Goal: Transaction & Acquisition: Purchase product/service

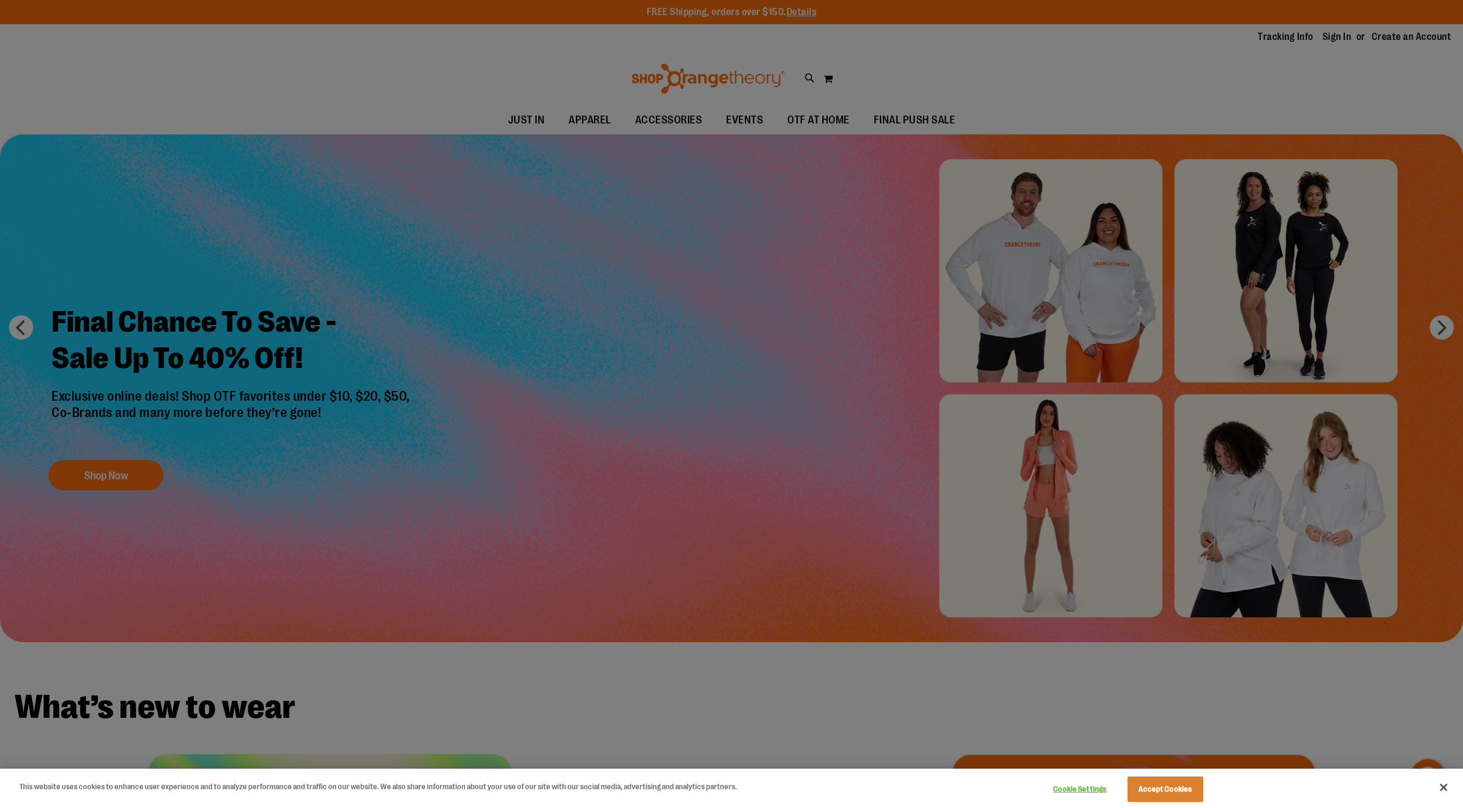
click at [1181, 794] on button "Accept Cookies" at bounding box center [1166, 789] width 76 height 25
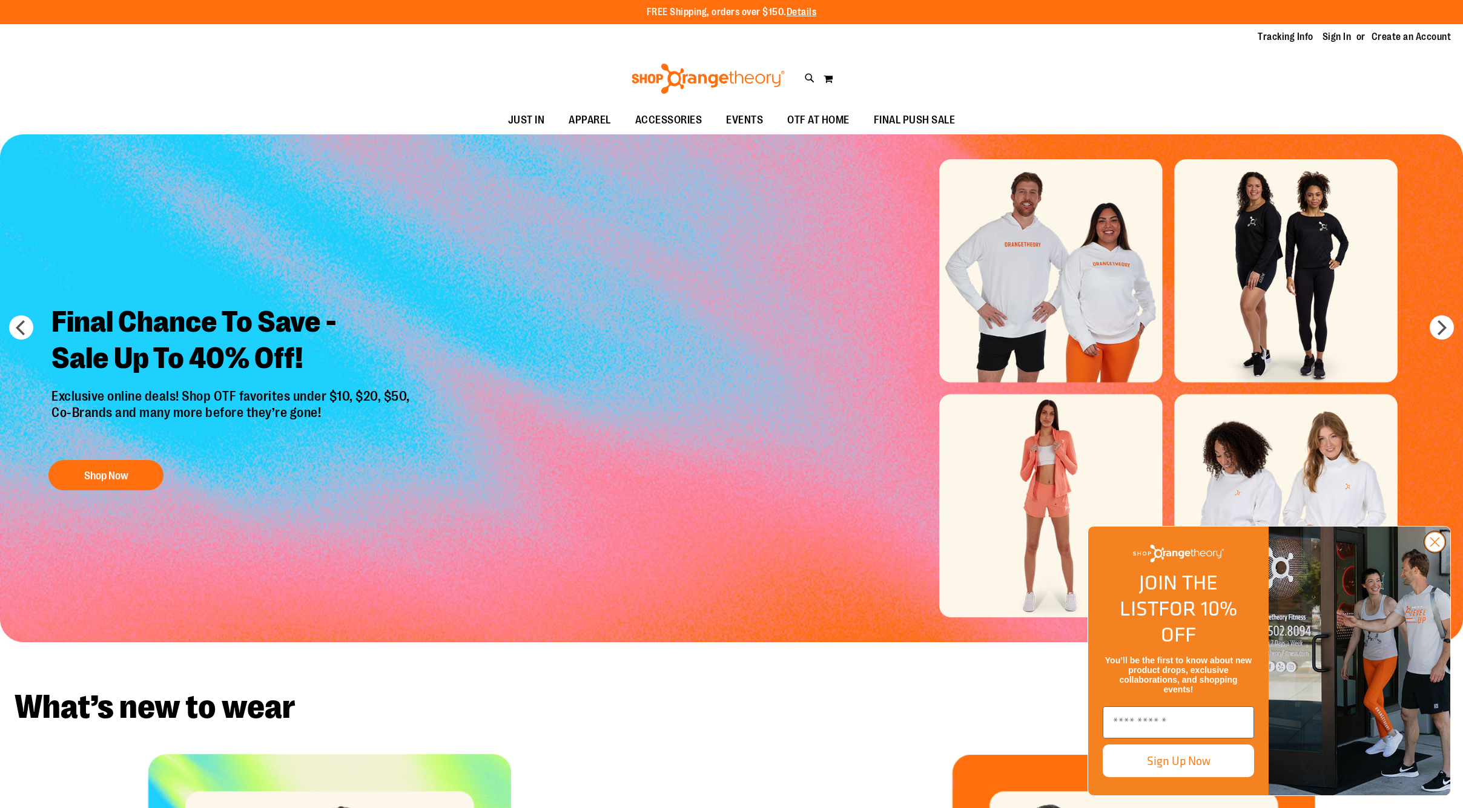
click at [1438, 552] on circle "Close dialog" at bounding box center [1435, 542] width 20 height 20
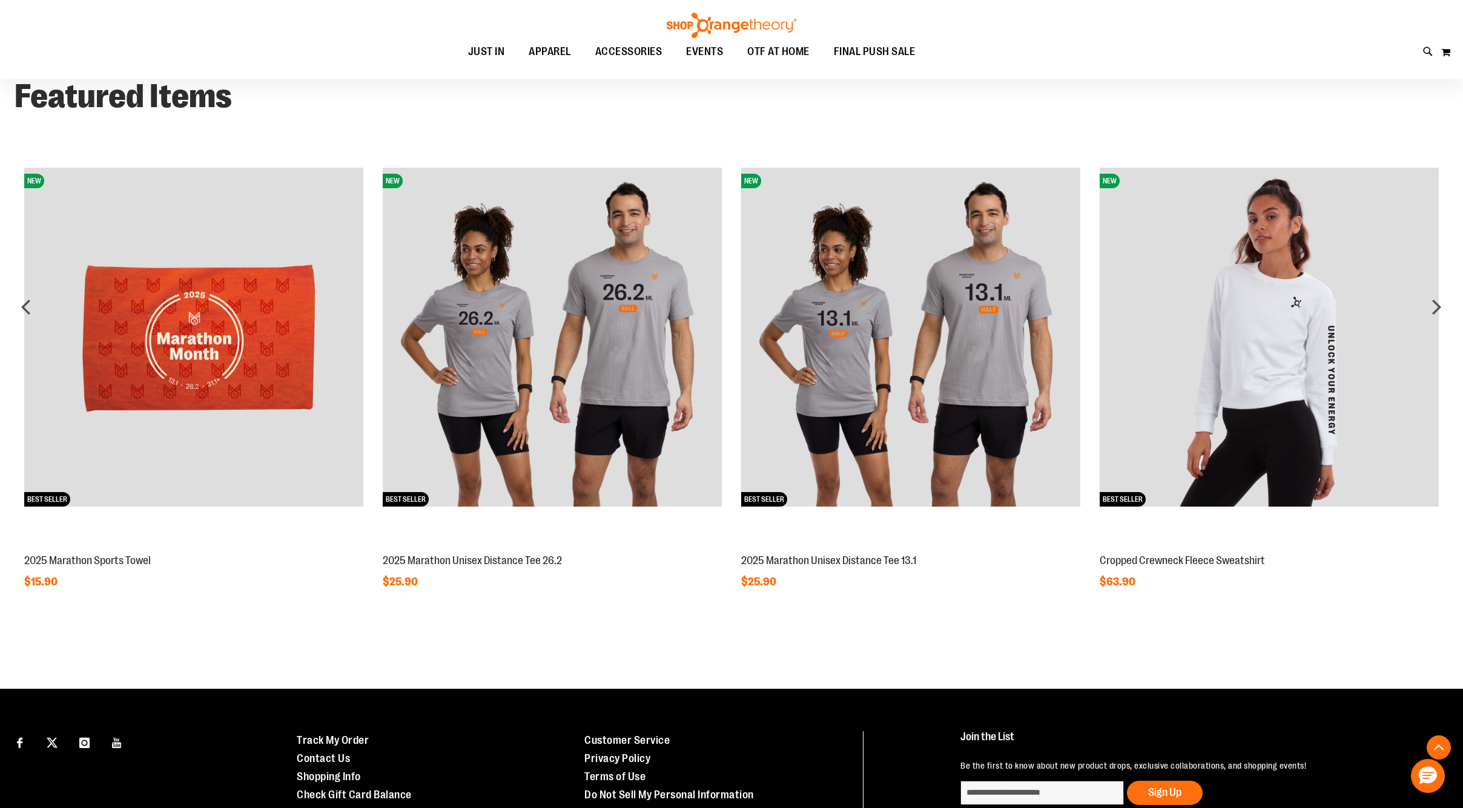
scroll to position [529, 0]
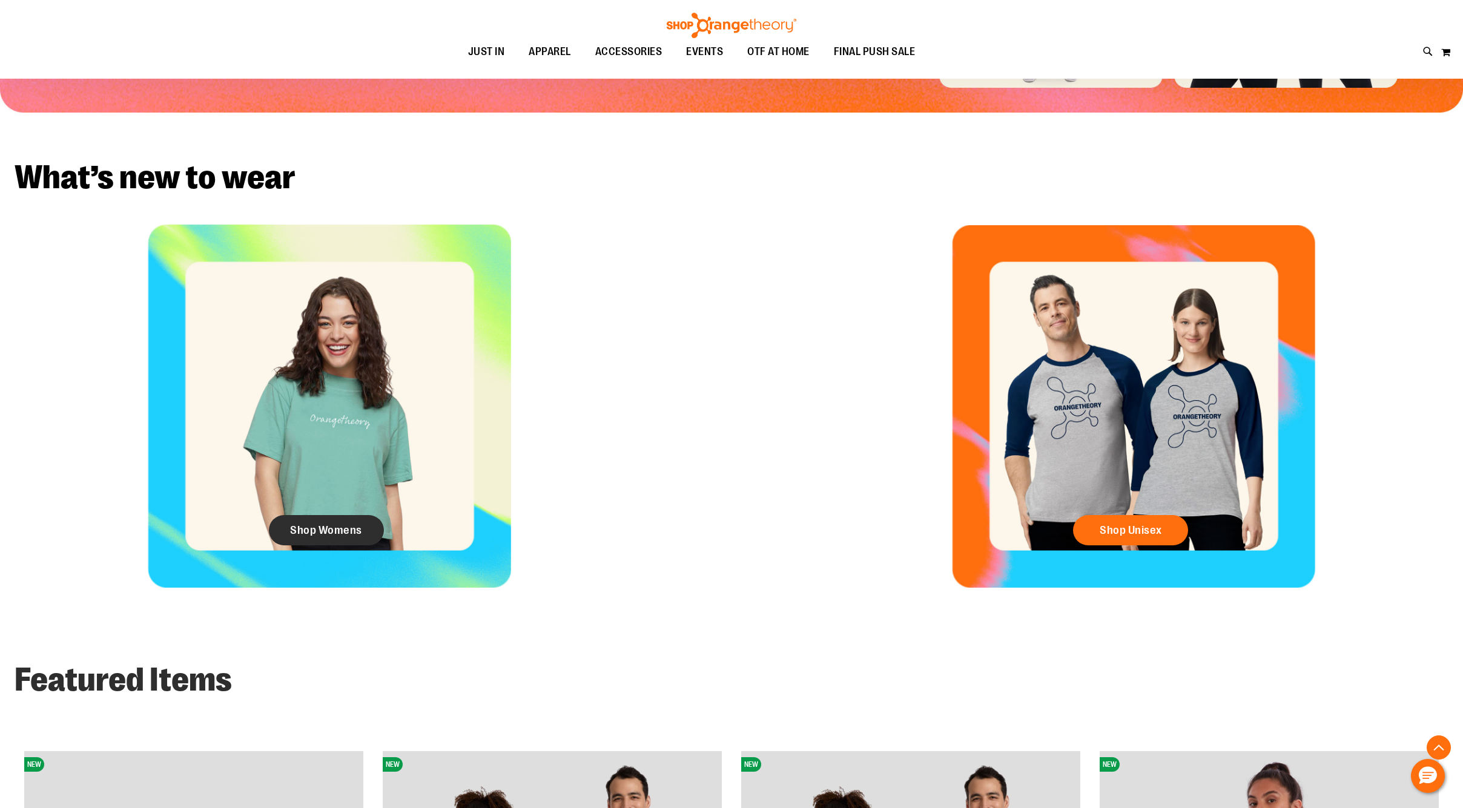
click at [342, 518] on link "Shop Womens" at bounding box center [326, 530] width 115 height 30
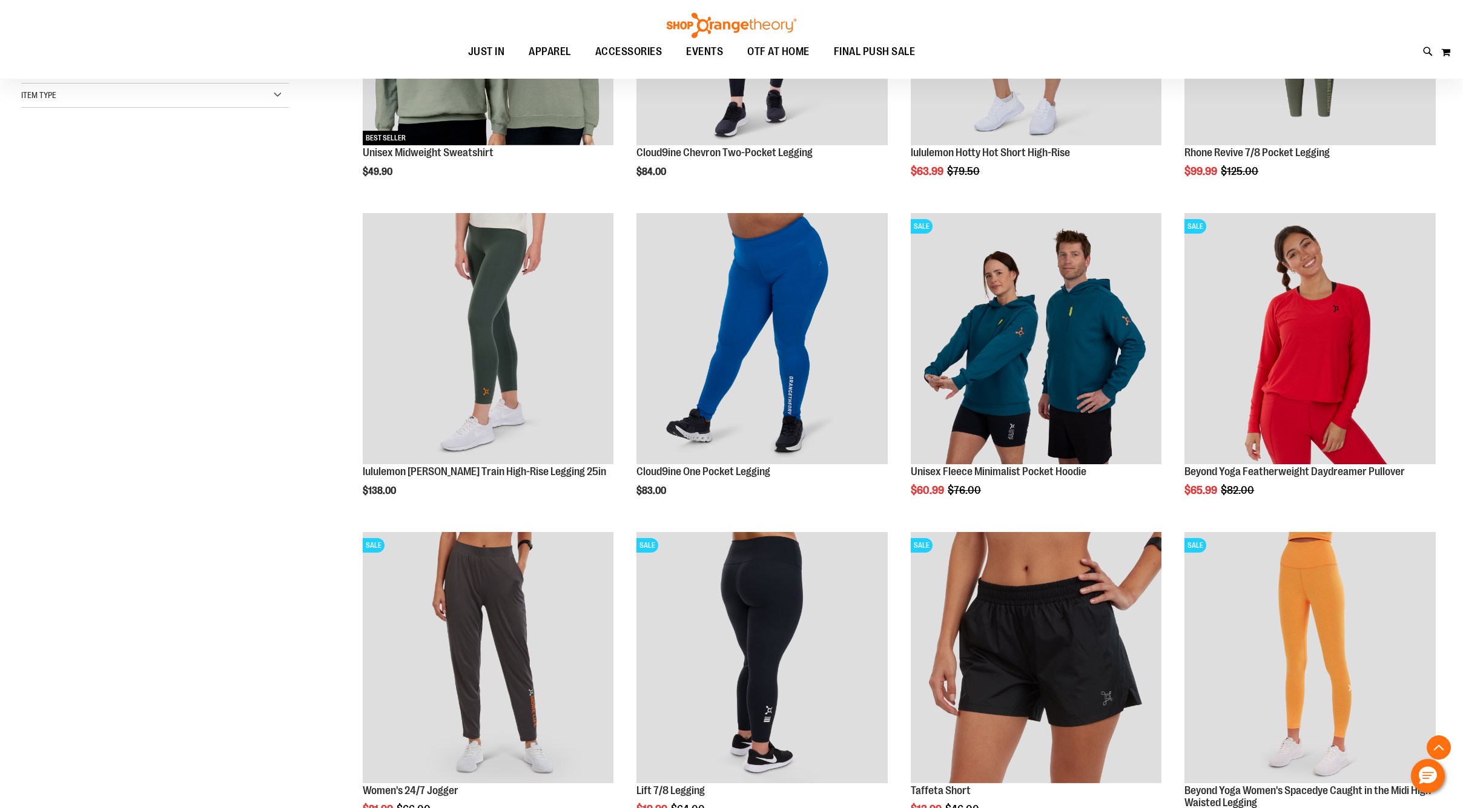
scroll to position [468, 0]
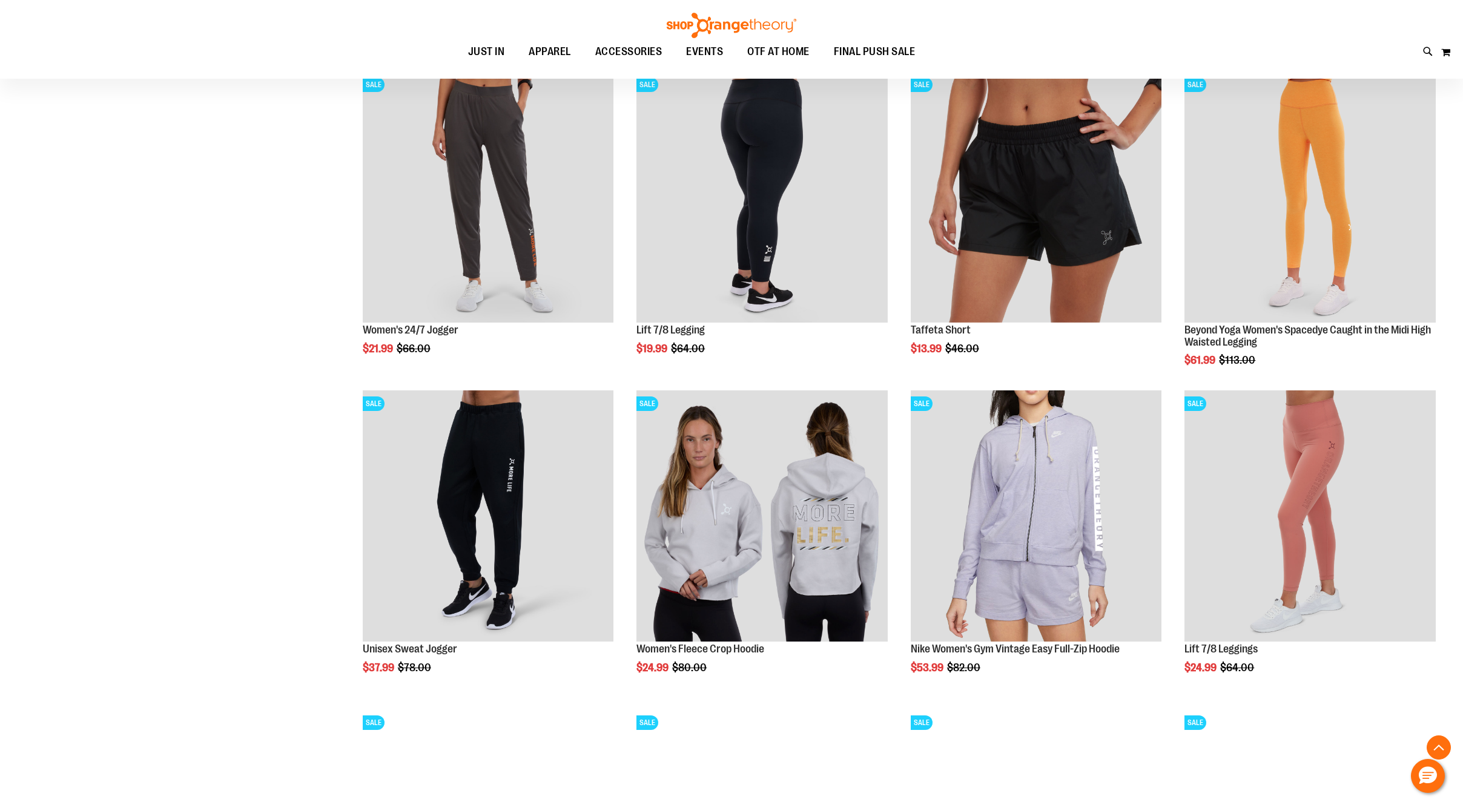
scroll to position [1374, 0]
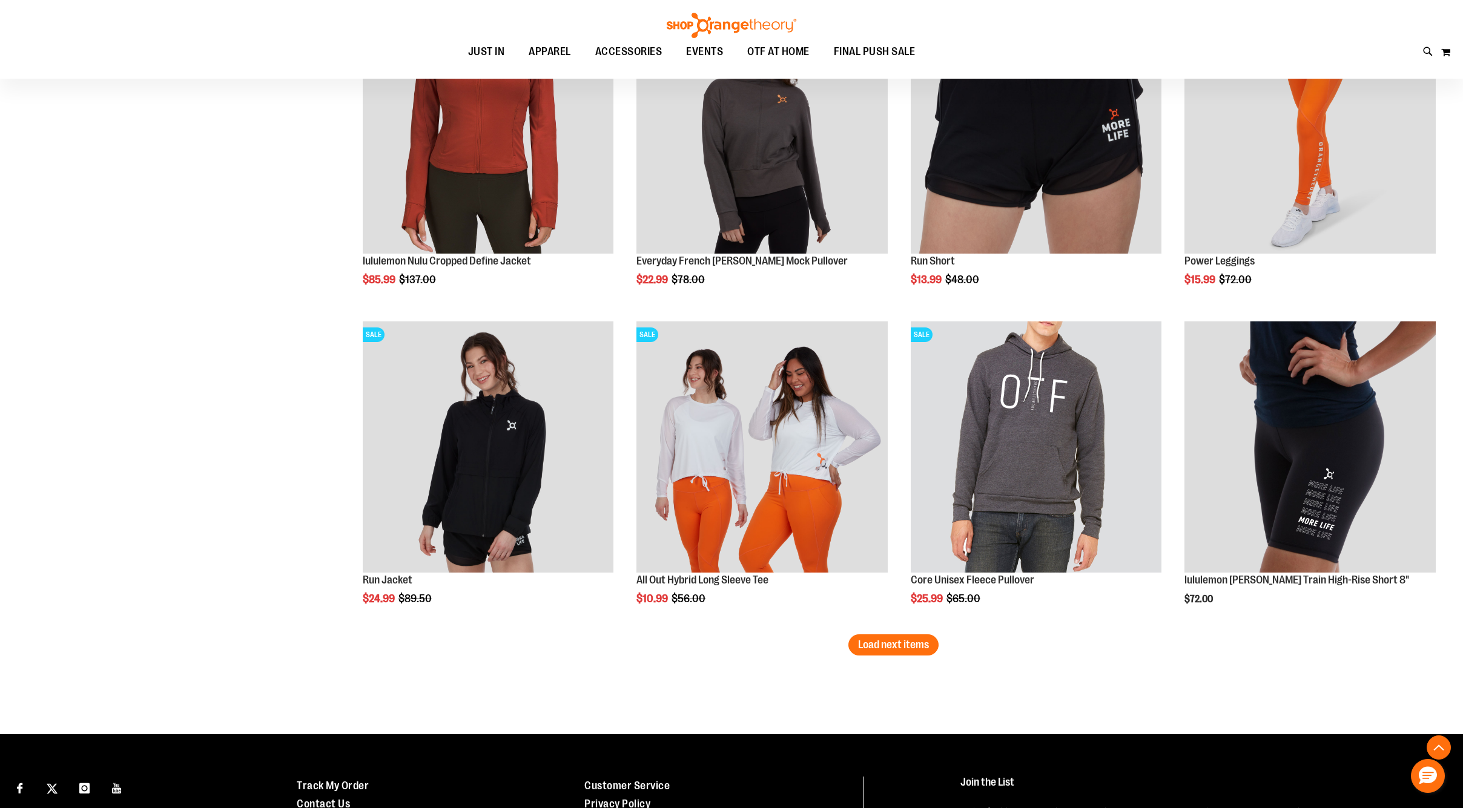
scroll to position [2516, 0]
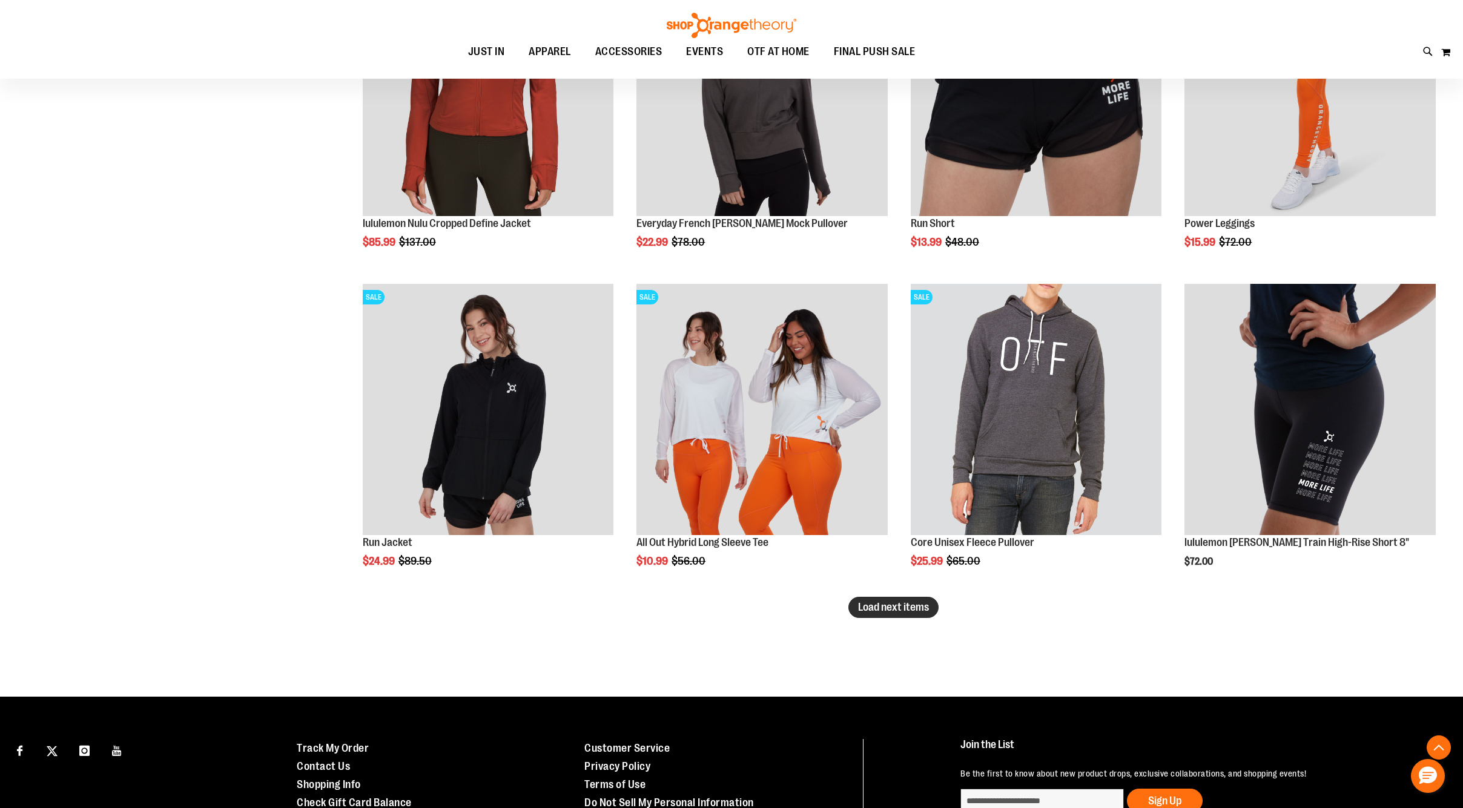
click at [930, 609] on button "Load next items" at bounding box center [893, 607] width 90 height 21
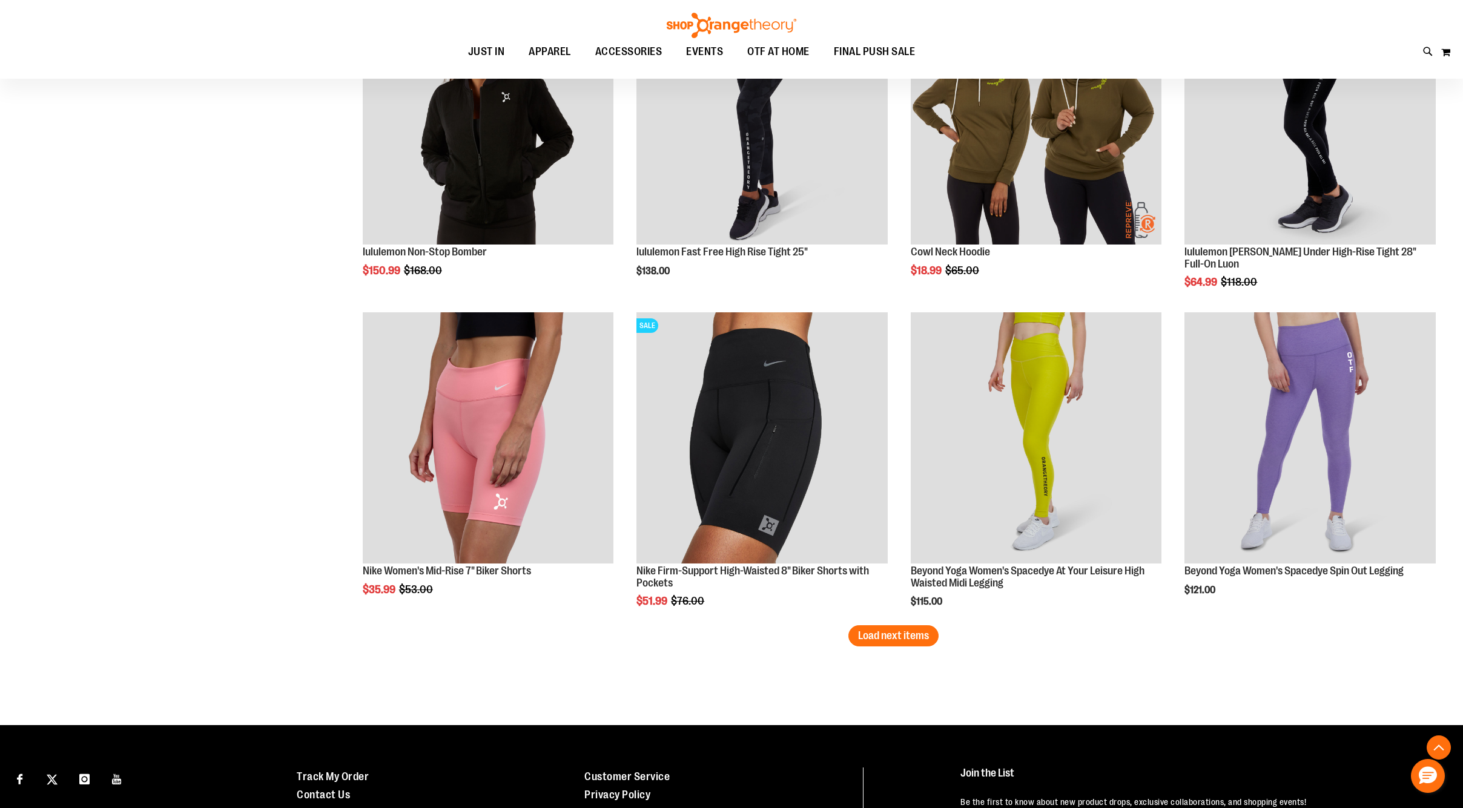
scroll to position [3587, 0]
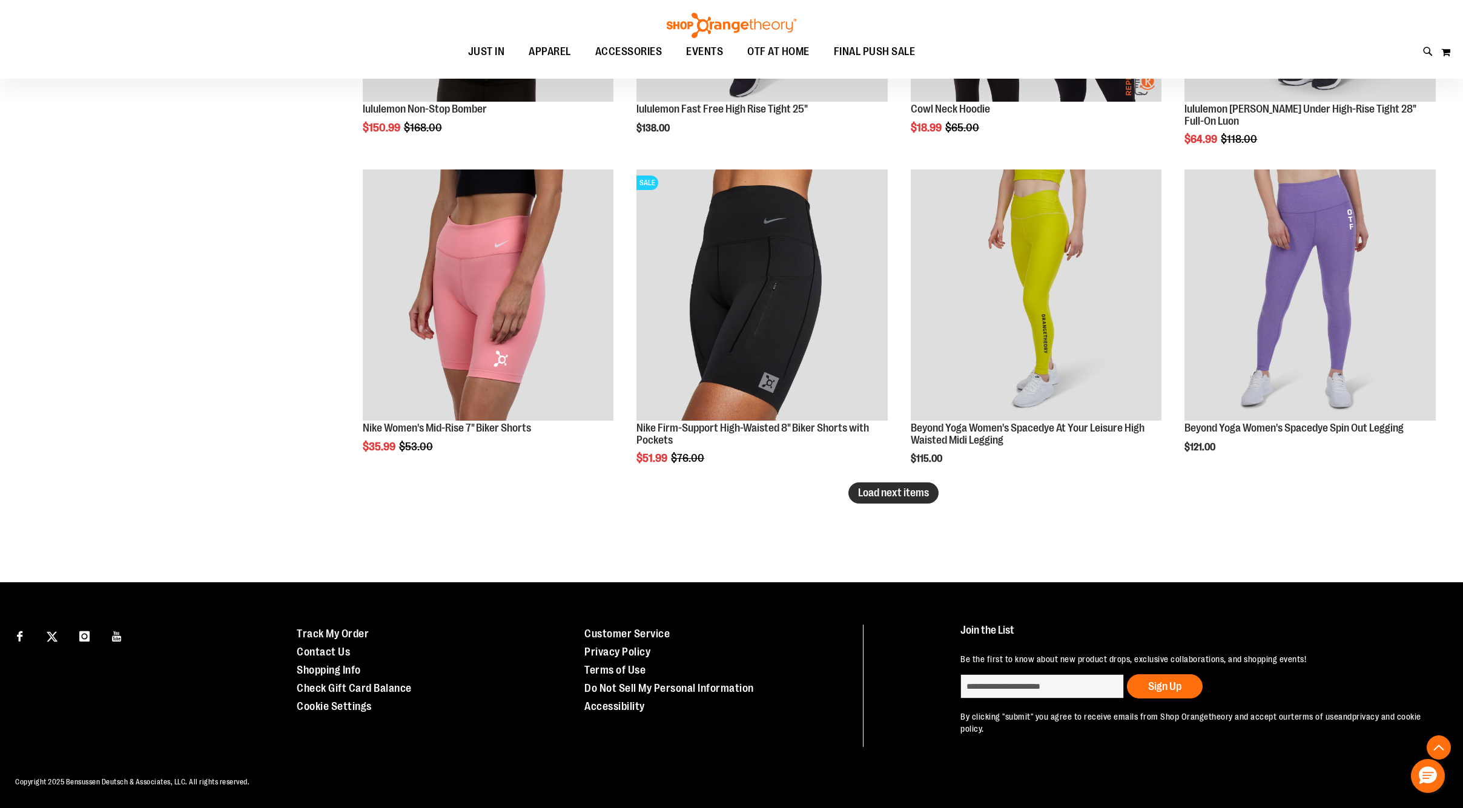
click at [922, 491] on span "Load next items" at bounding box center [893, 493] width 71 height 12
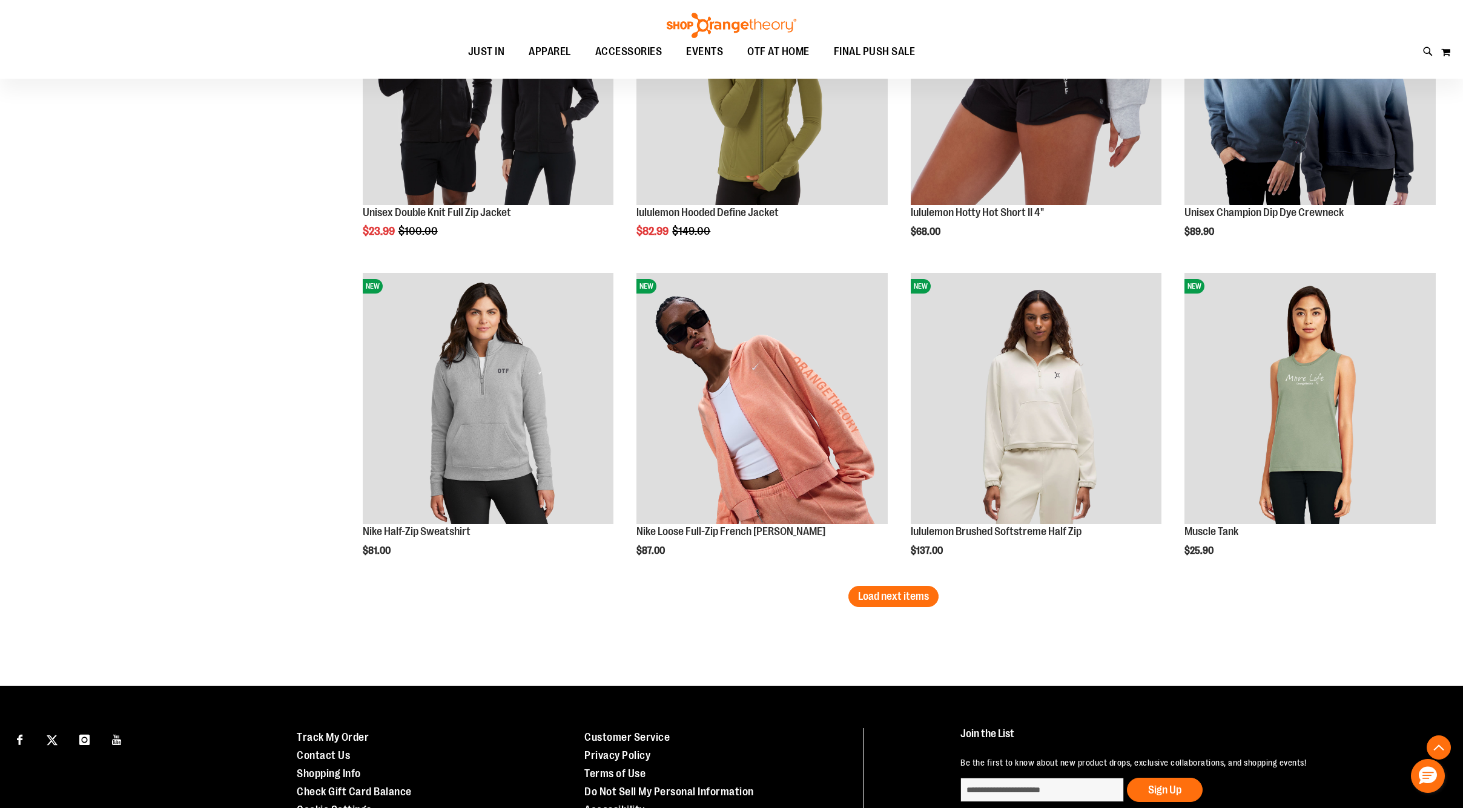
scroll to position [4545, 0]
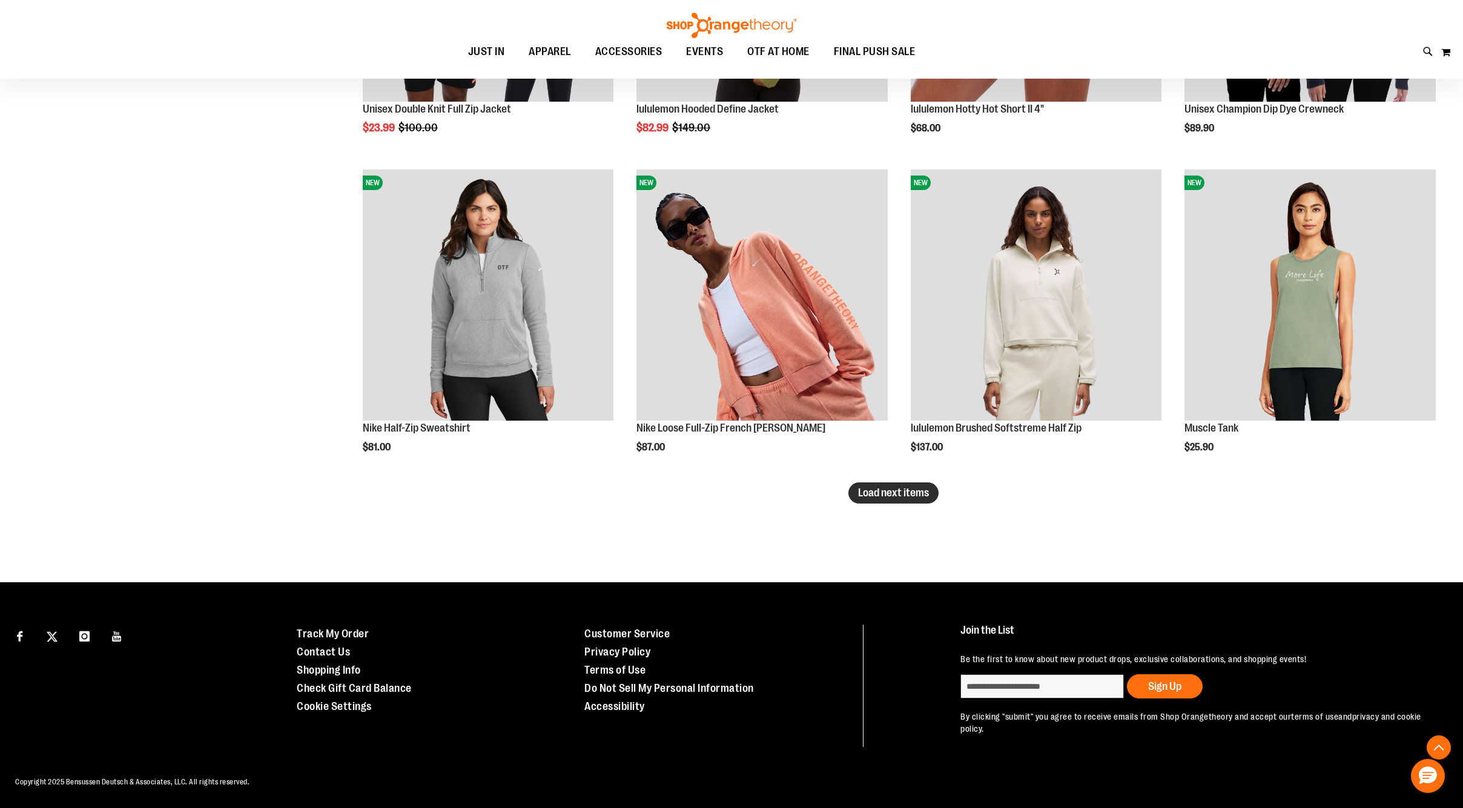
click at [917, 503] on button "Load next items" at bounding box center [893, 493] width 90 height 21
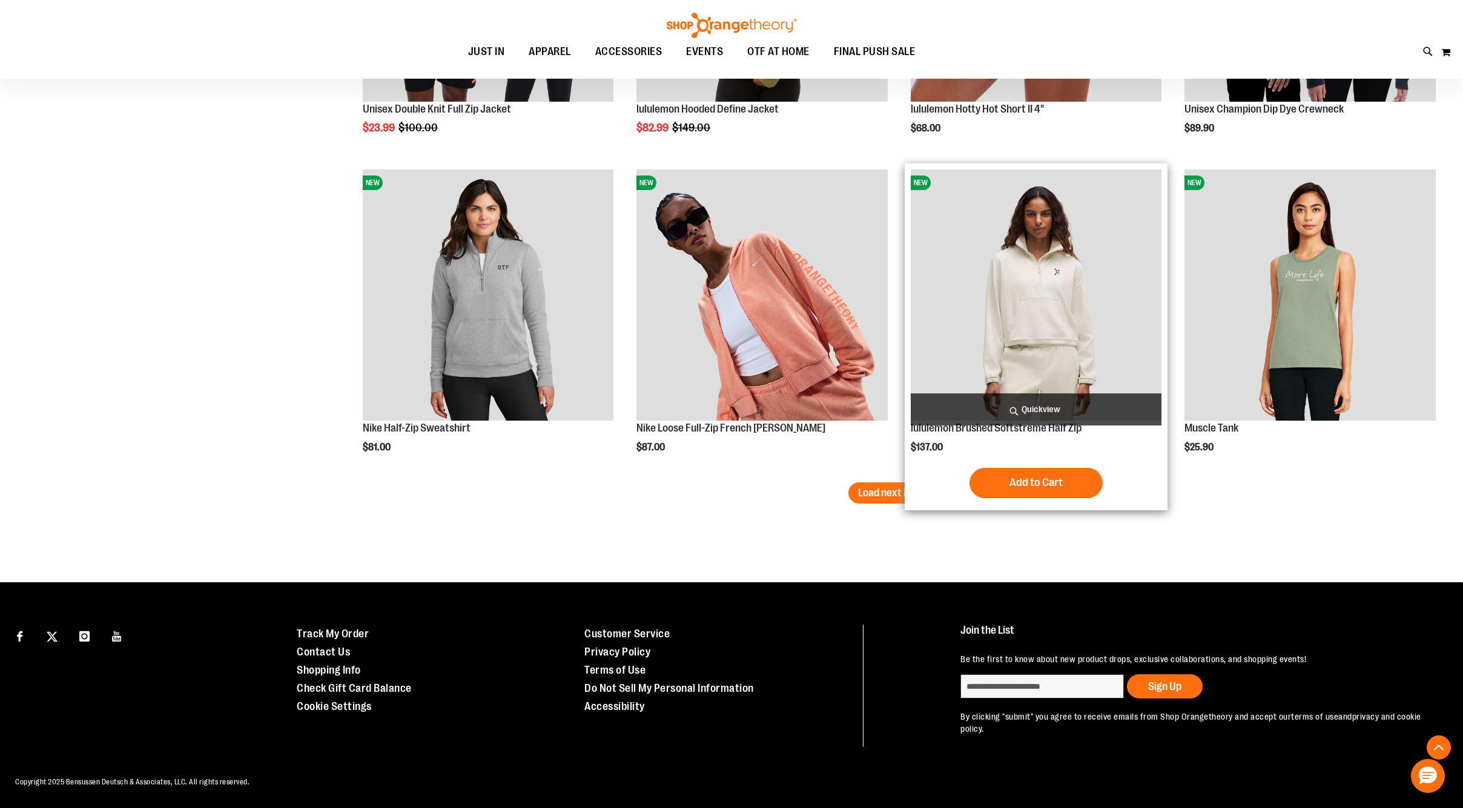
scroll to position [4524, 0]
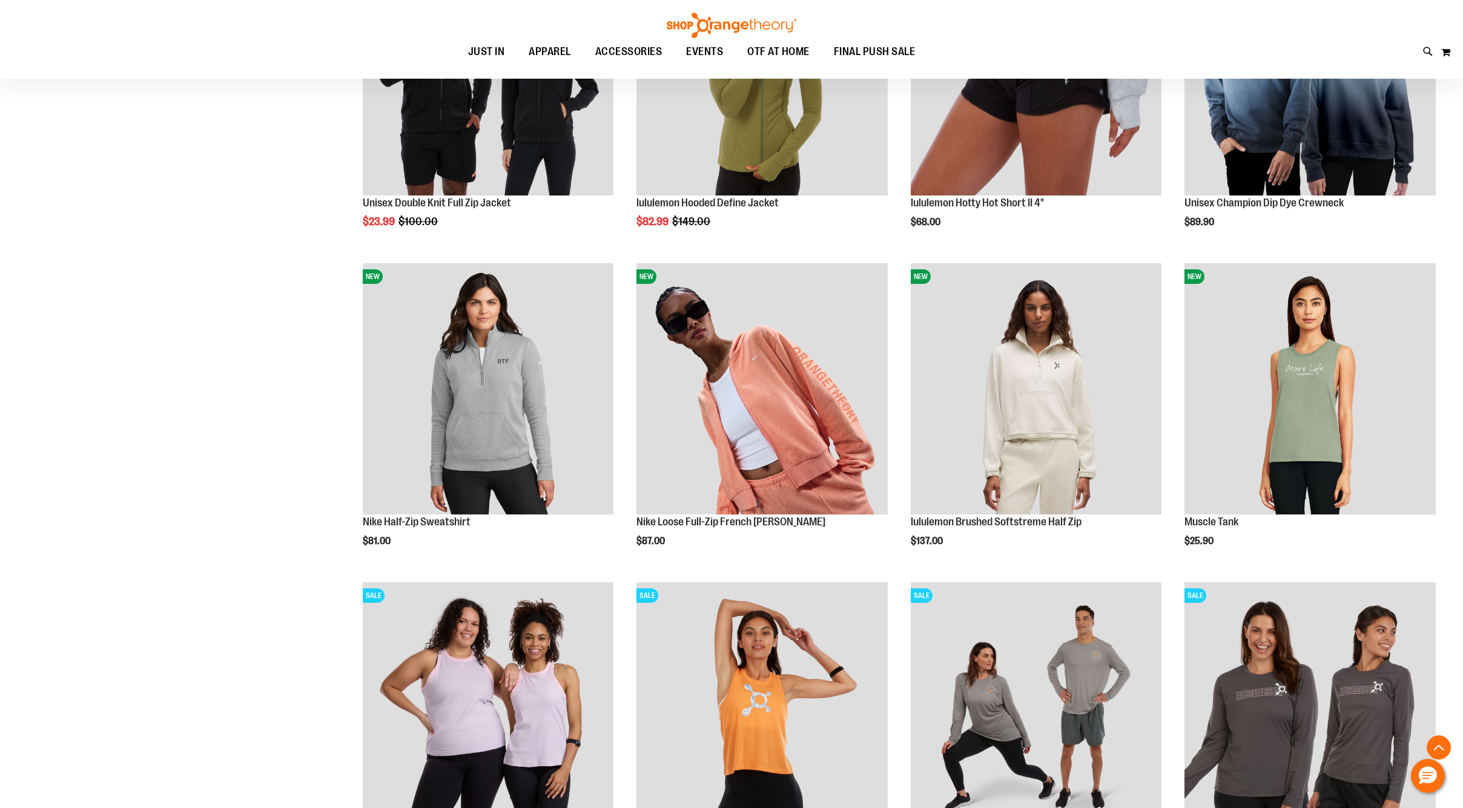
scroll to position [4716, 0]
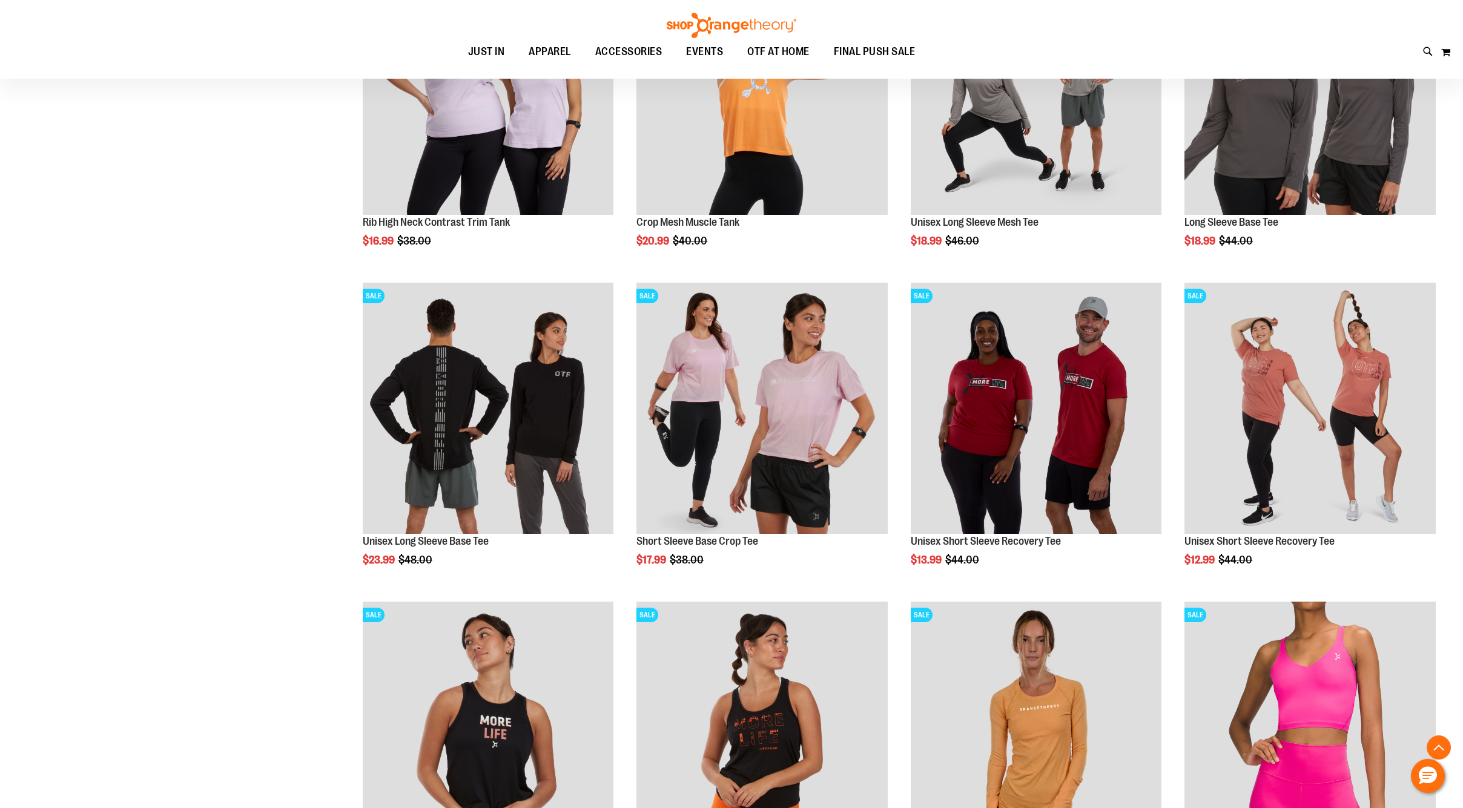
scroll to position [5326, 0]
